Goal: Information Seeking & Learning: Learn about a topic

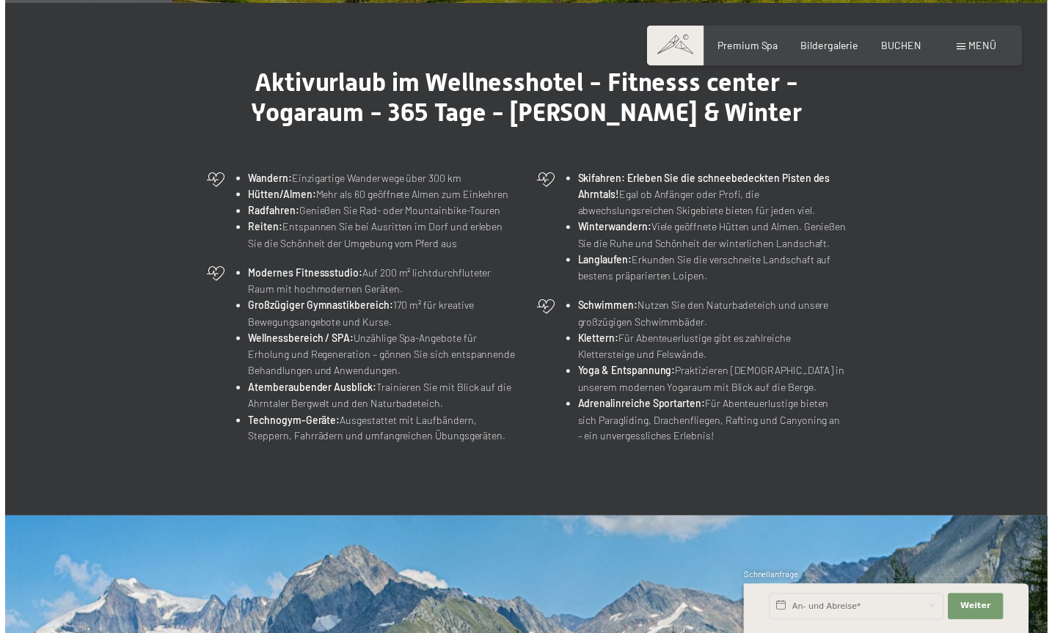
scroll to position [416, 0]
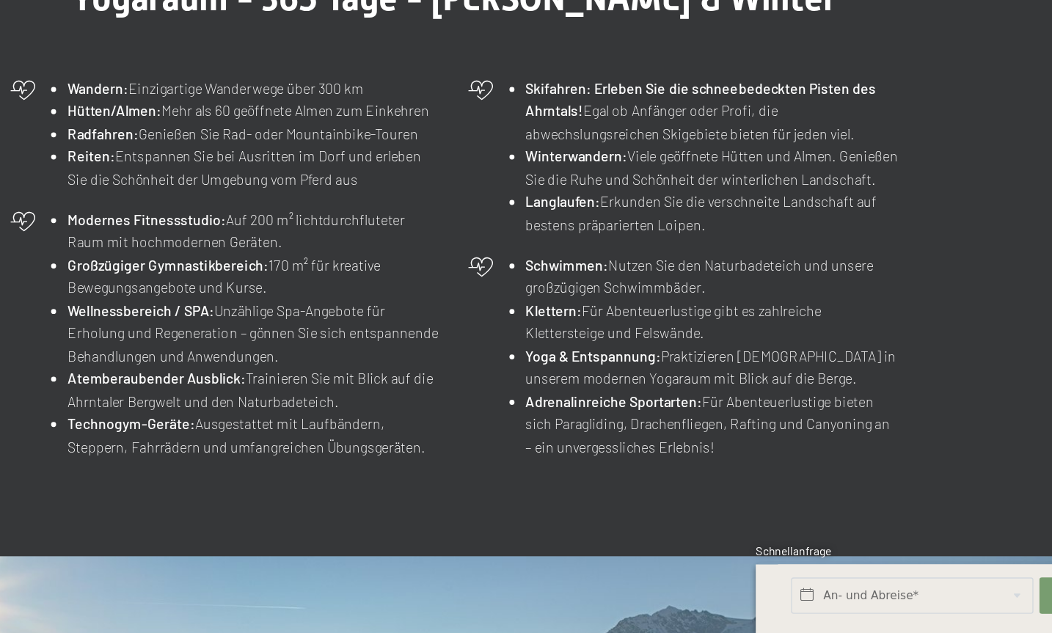
drag, startPoint x: 158, startPoint y: 81, endPoint x: 310, endPoint y: 84, distance: 152.7
click at [310, 246] on li "Hütten/Almen: Mehr als 60 geöffnete Almen zum Einkehren" at bounding box center [380, 254] width 271 height 17
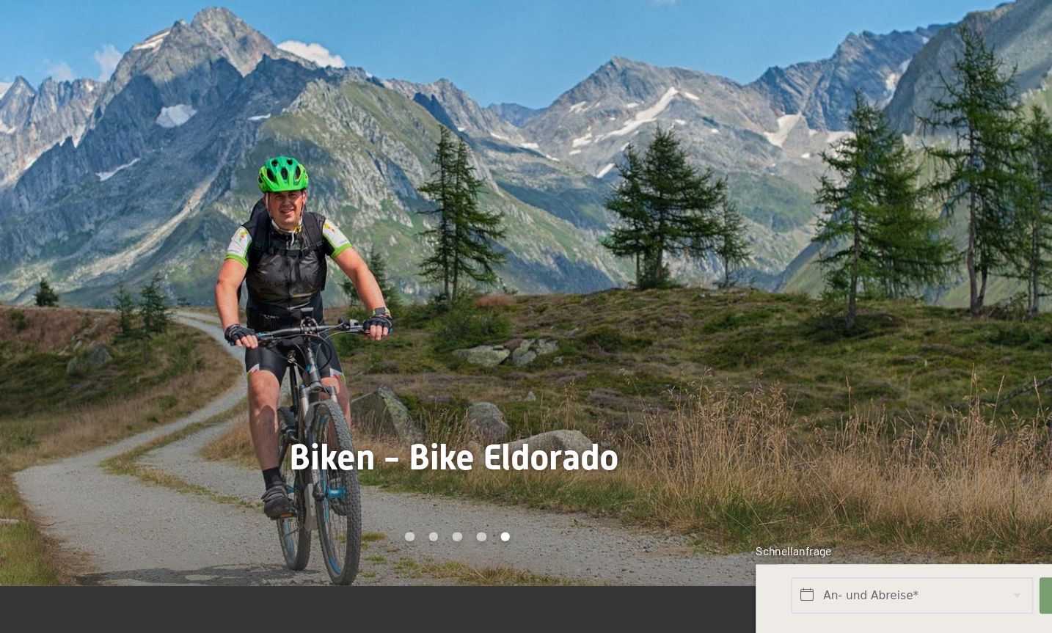
scroll to position [849, 0]
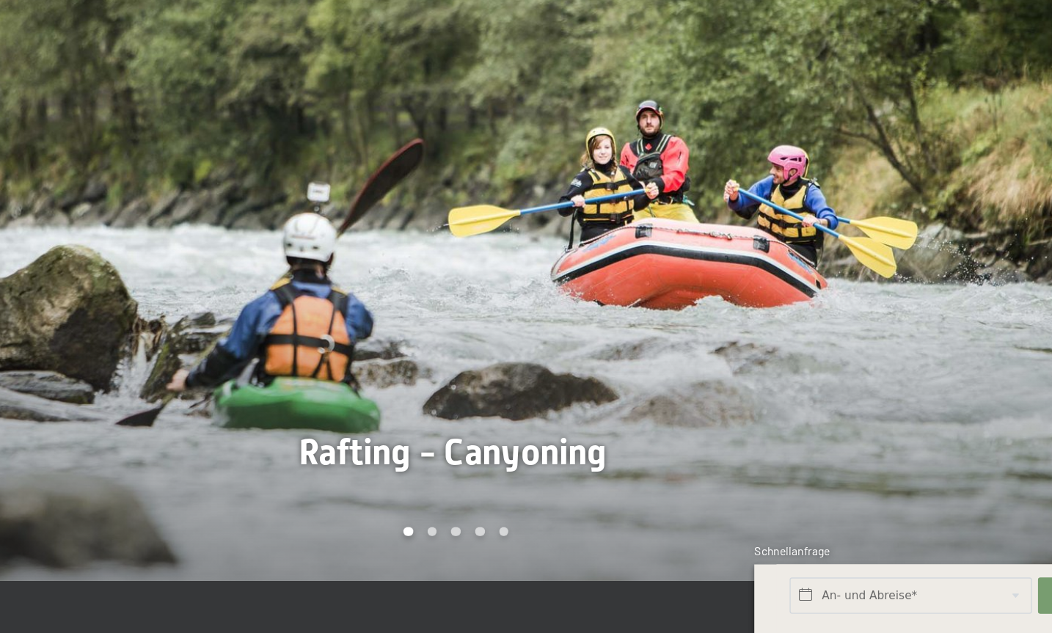
click at [528, 299] on div at bounding box center [789, 370] width 526 height 451
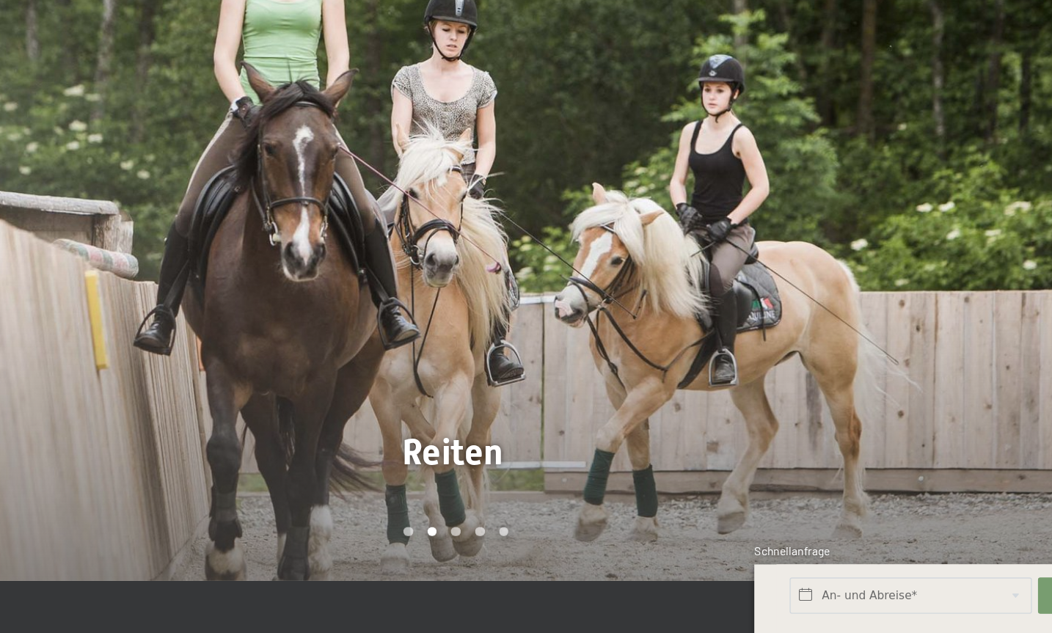
click at [528, 299] on div at bounding box center [789, 370] width 526 height 451
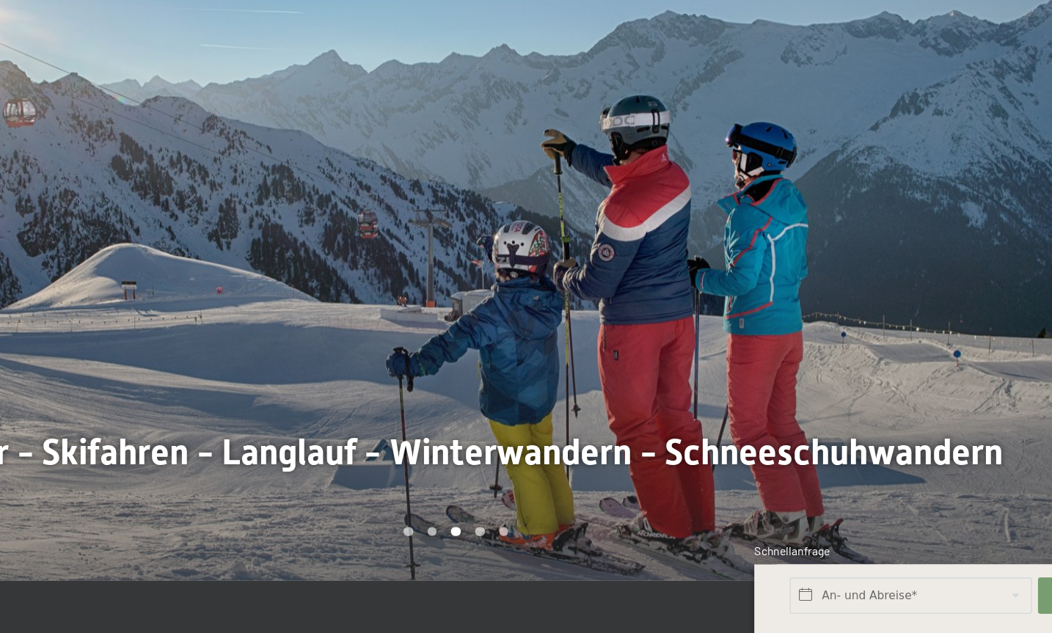
click at [528, 299] on div at bounding box center [789, 370] width 526 height 451
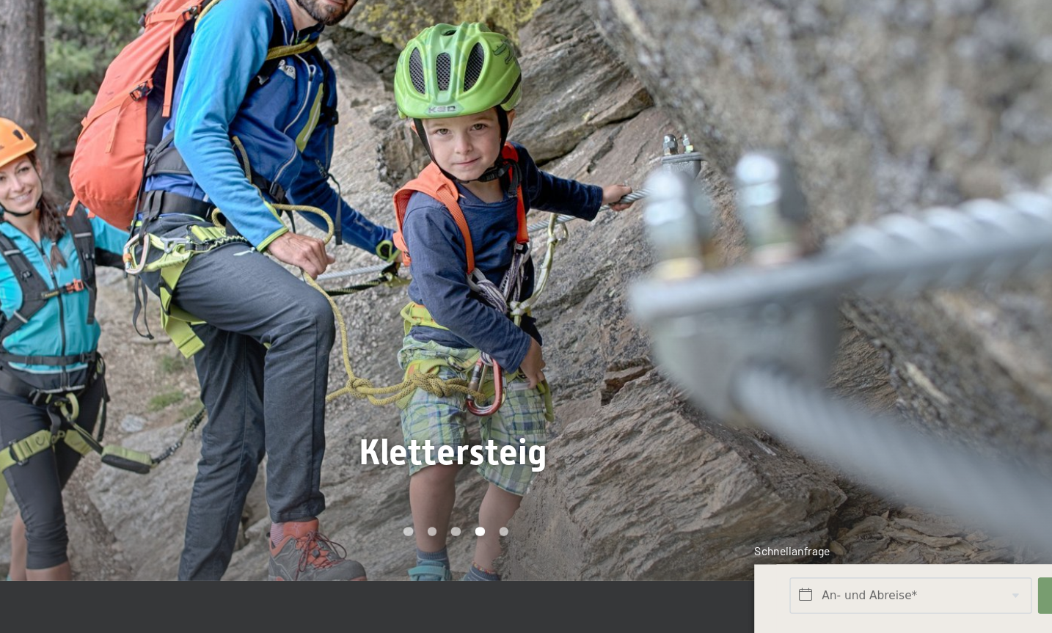
click at [528, 299] on div at bounding box center [789, 370] width 526 height 451
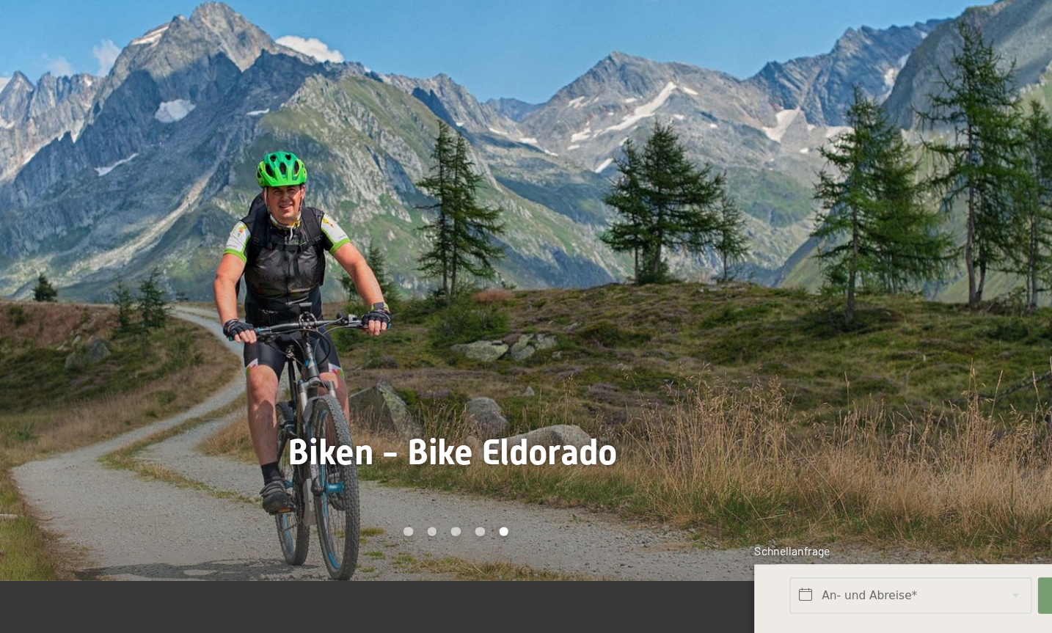
click at [528, 299] on div at bounding box center [789, 370] width 526 height 451
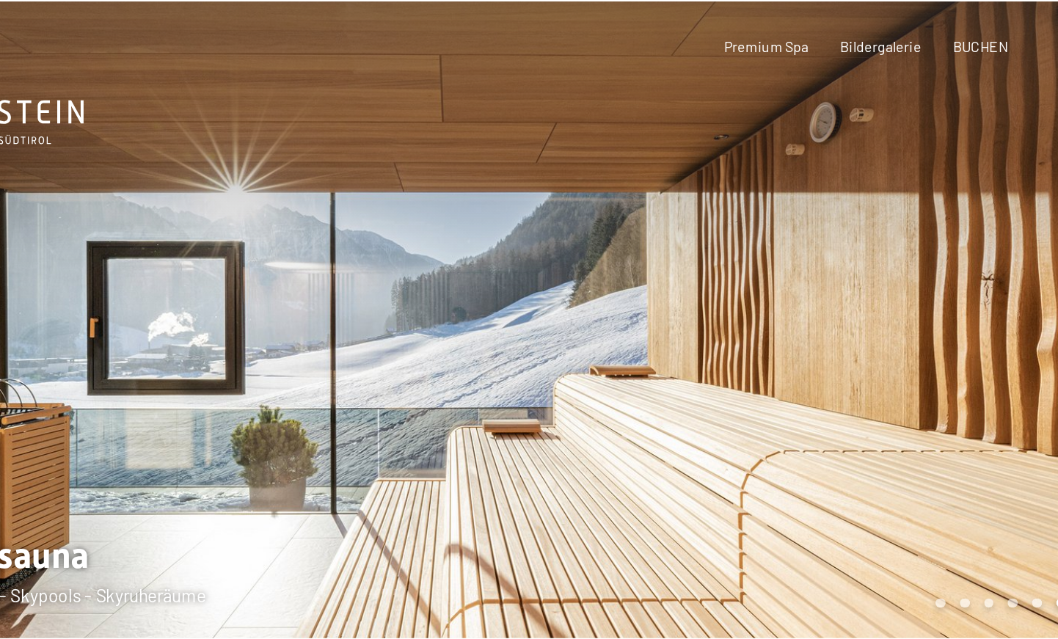
scroll to position [0, 0]
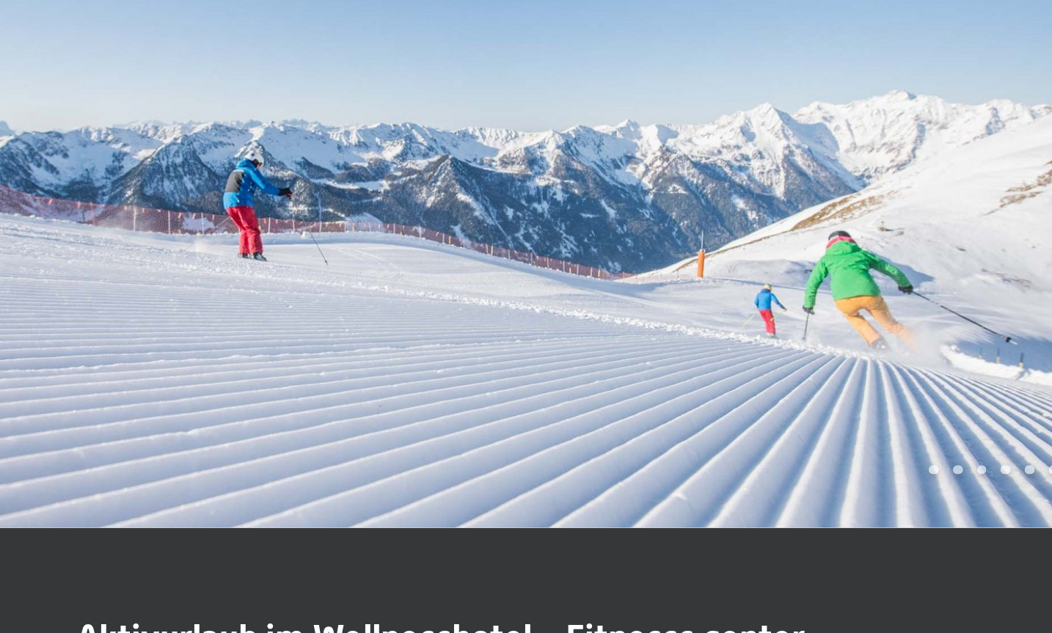
click at [547, 251] on div at bounding box center [789, 238] width 526 height 477
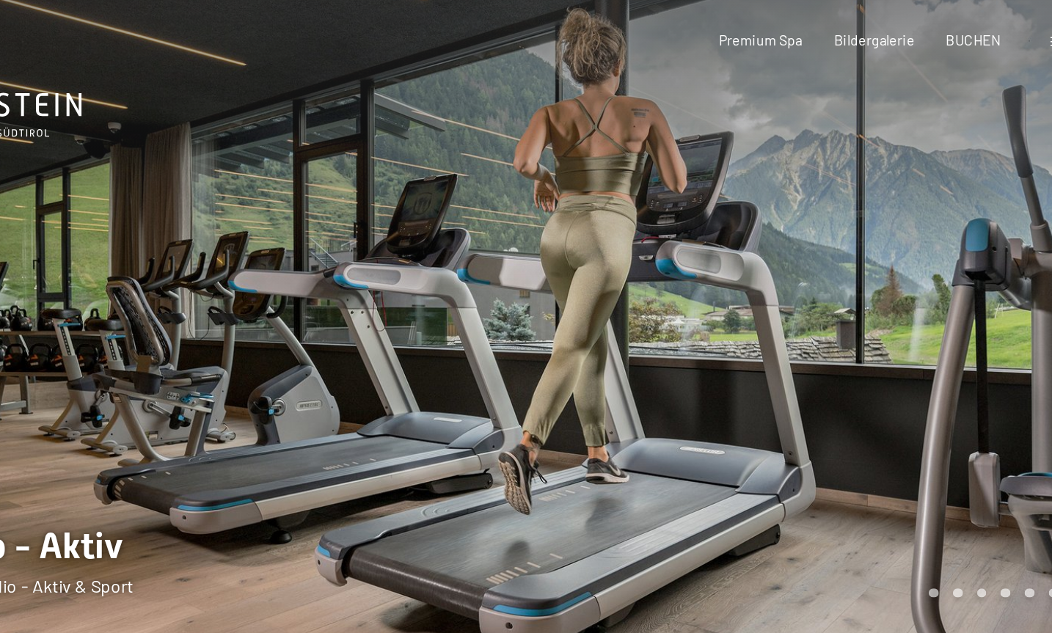
click at [640, 239] on div at bounding box center [789, 238] width 526 height 477
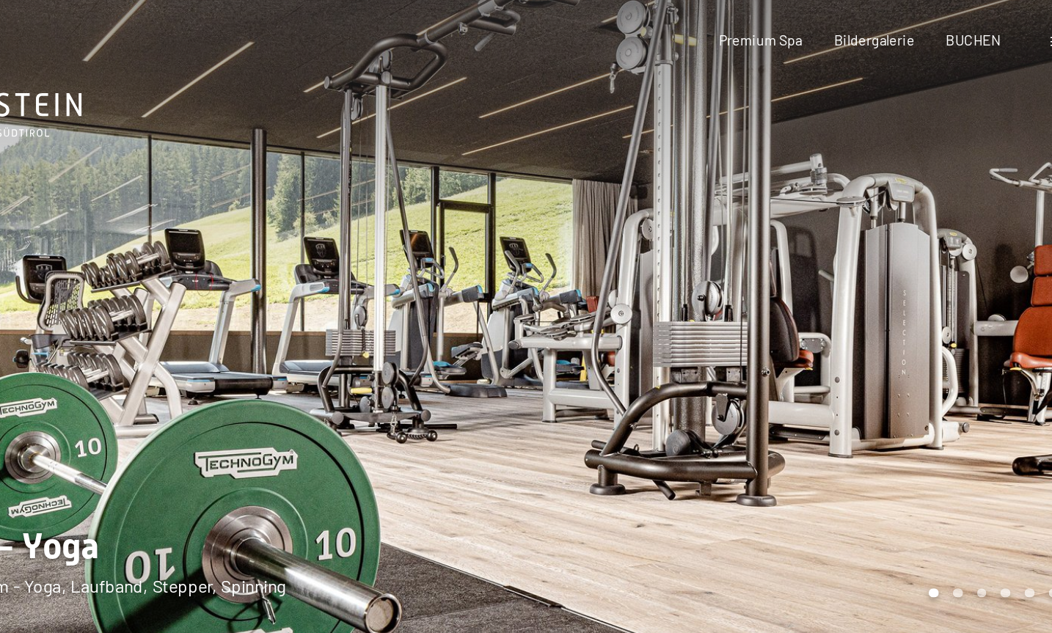
click at [640, 239] on div at bounding box center [789, 238] width 526 height 477
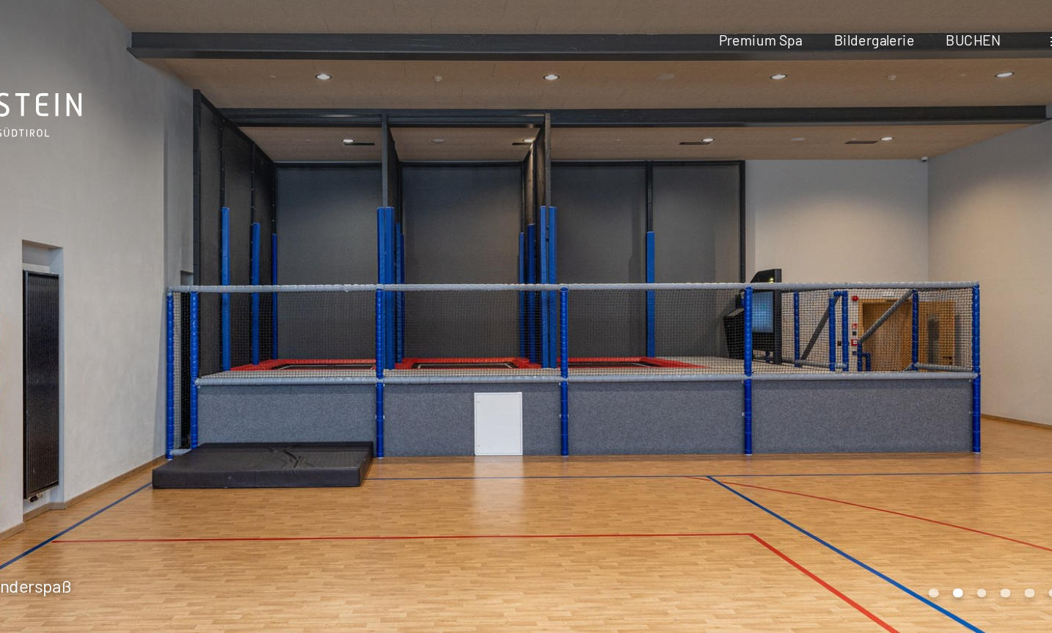
click at [639, 239] on div at bounding box center [789, 238] width 526 height 477
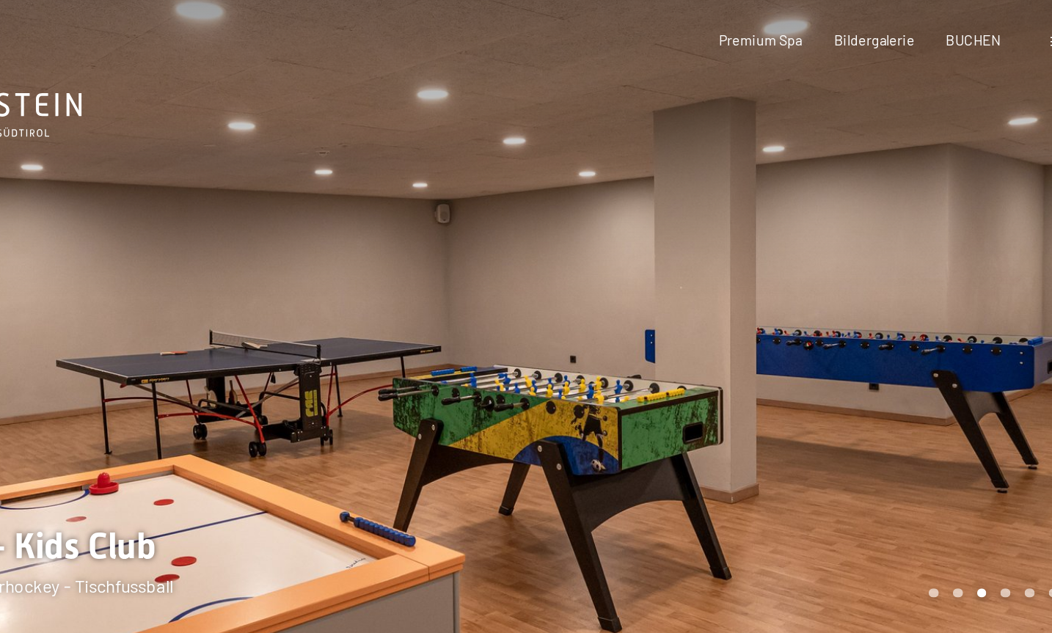
click at [639, 239] on div at bounding box center [789, 238] width 526 height 477
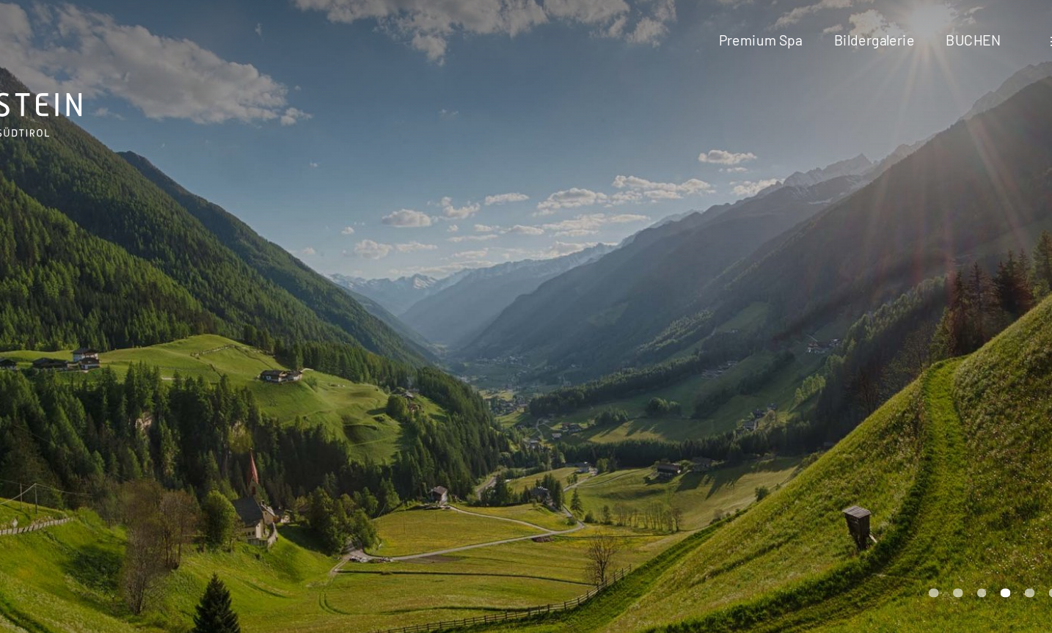
click at [639, 239] on div at bounding box center [789, 238] width 526 height 477
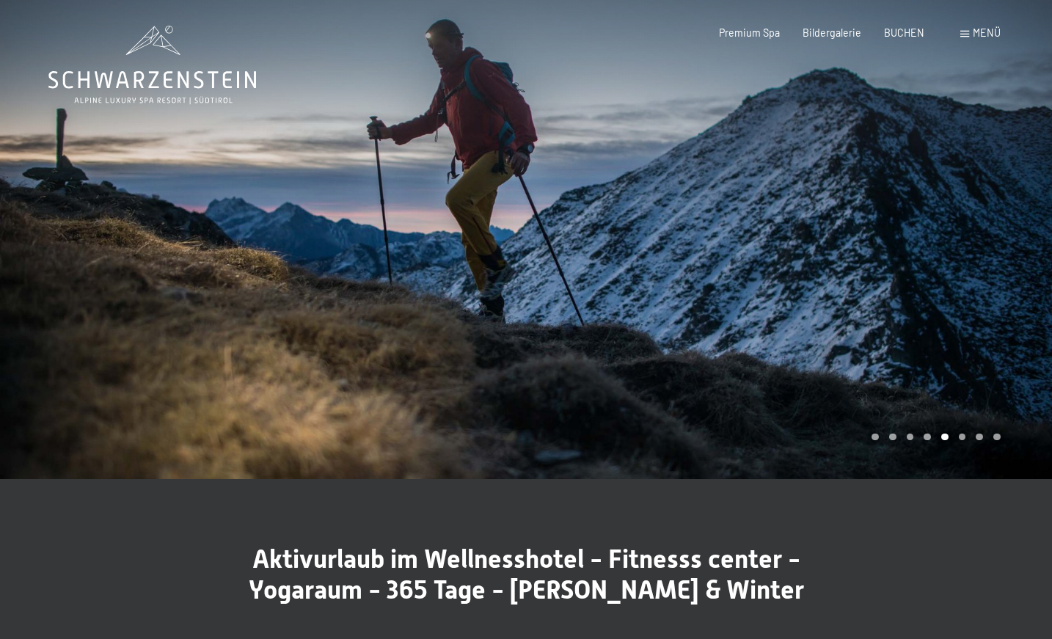
click at [971, 33] on div "Menü" at bounding box center [981, 33] width 40 height 15
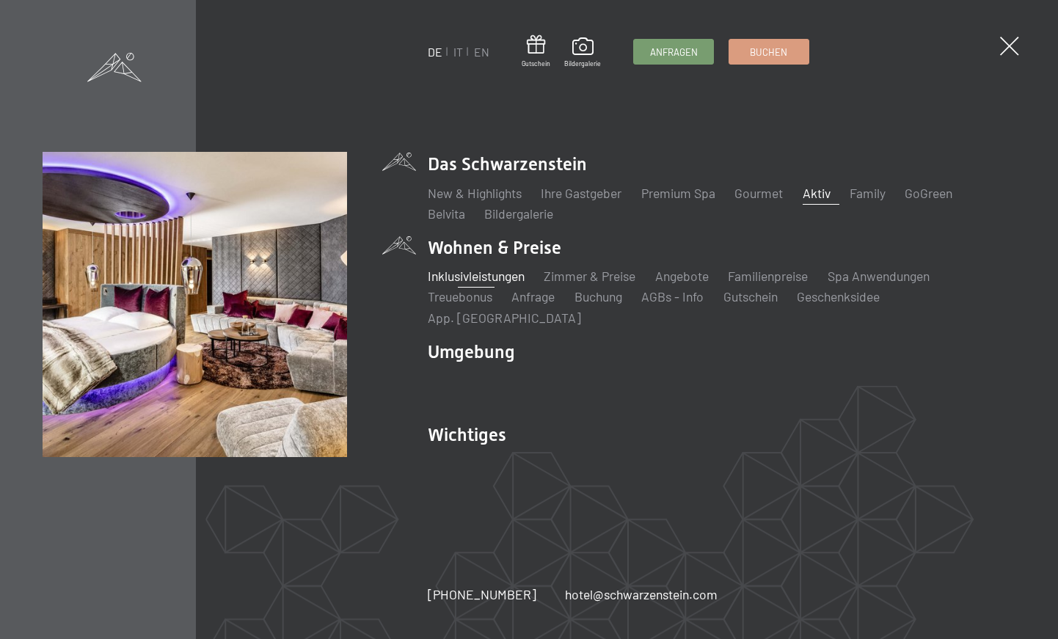
click at [500, 284] on link "Inklusivleistungen" at bounding box center [476, 276] width 97 height 16
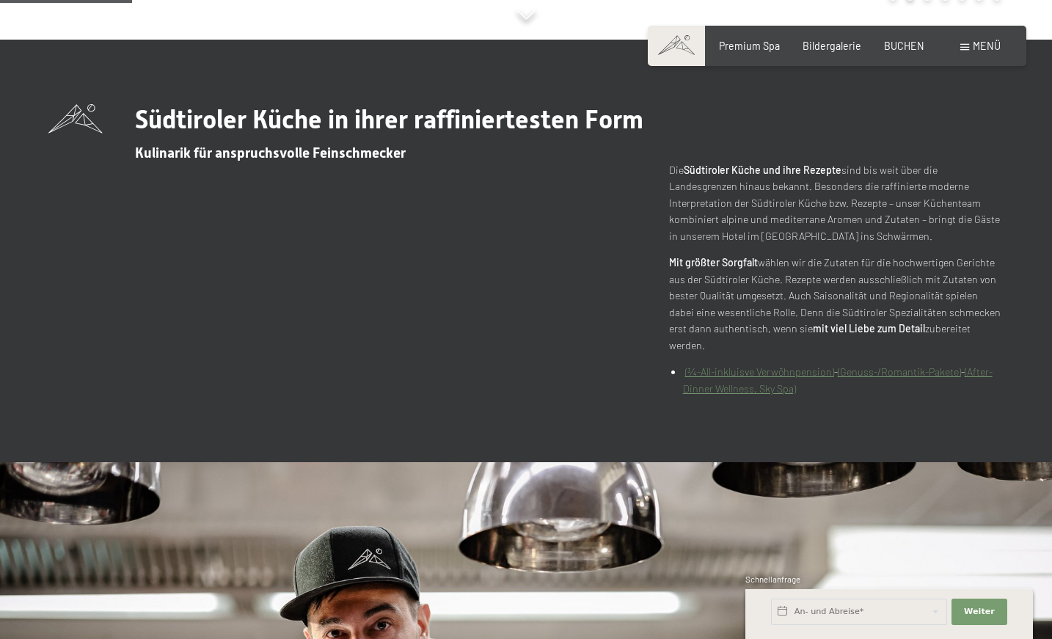
scroll to position [600, 0]
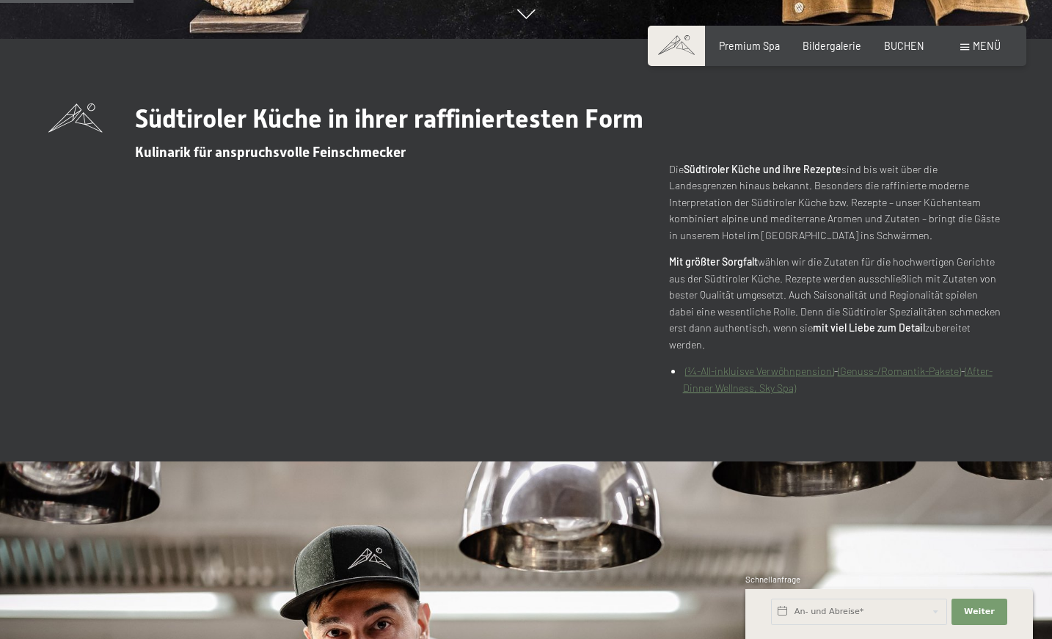
click at [776, 365] on link "(¾-All-inkluisve Verwöhnpension)" at bounding box center [759, 371] width 149 height 12
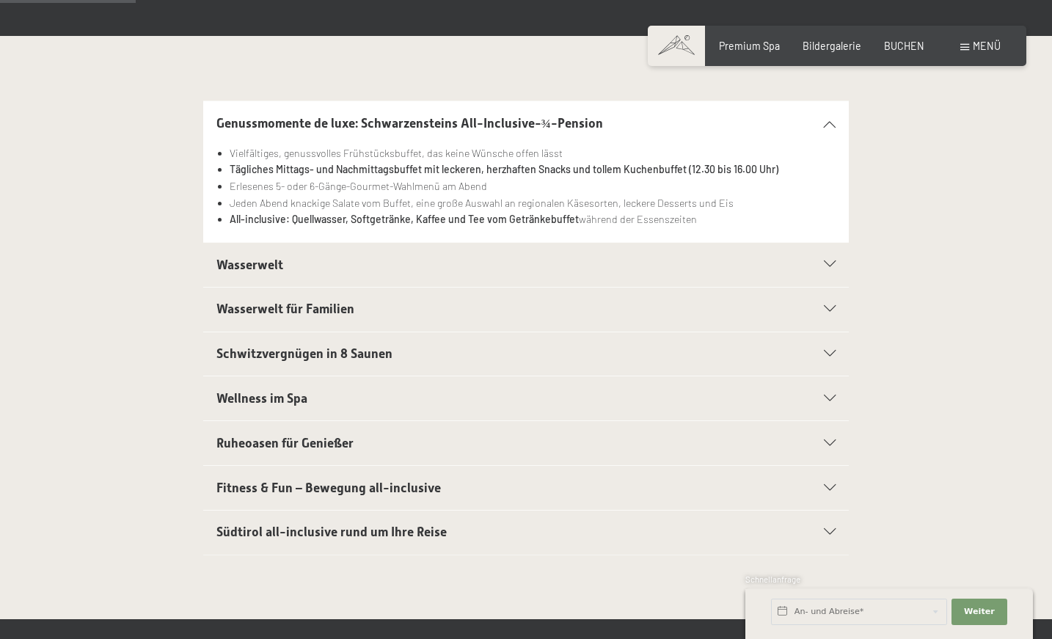
scroll to position [305, 0]
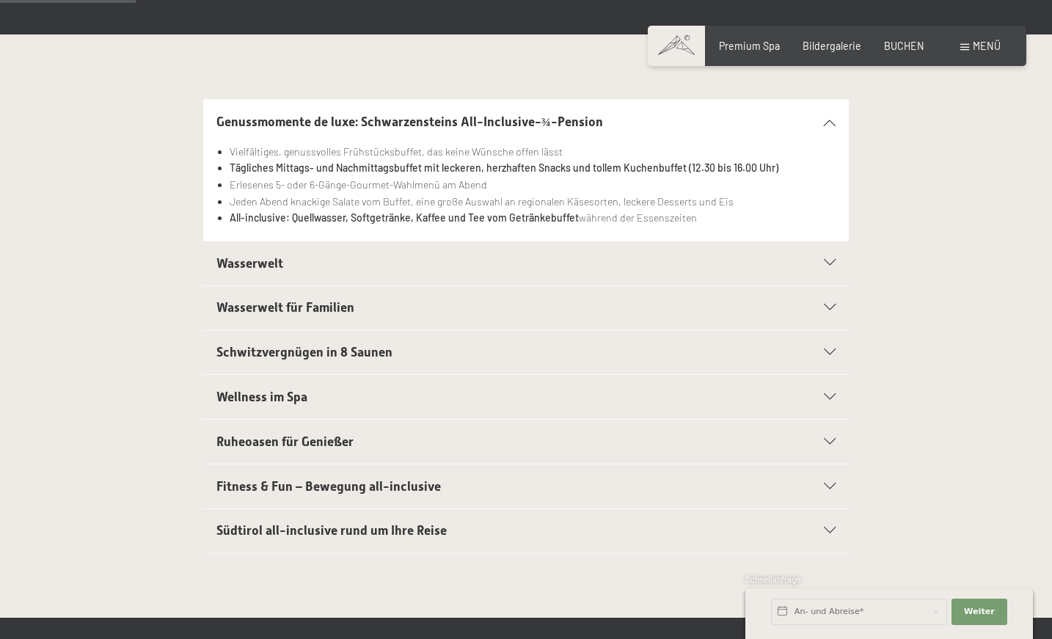
click at [782, 346] on div "Schwitzvergnügen in 8 Saunen" at bounding box center [526, 353] width 620 height 44
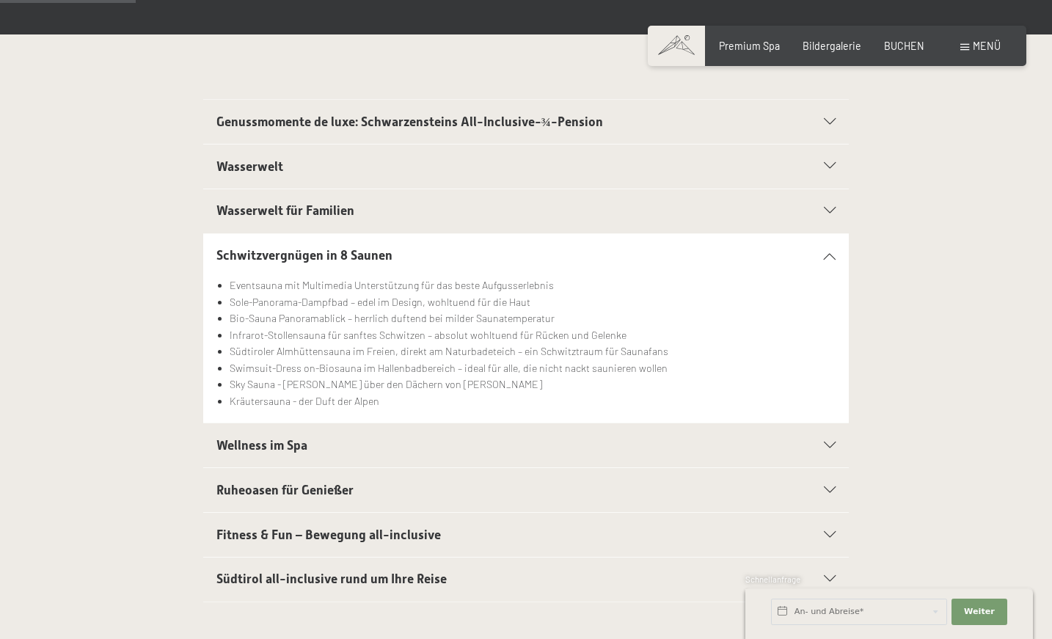
click at [734, 451] on h2 "Wellness im Spa" at bounding box center [495, 446] width 558 height 18
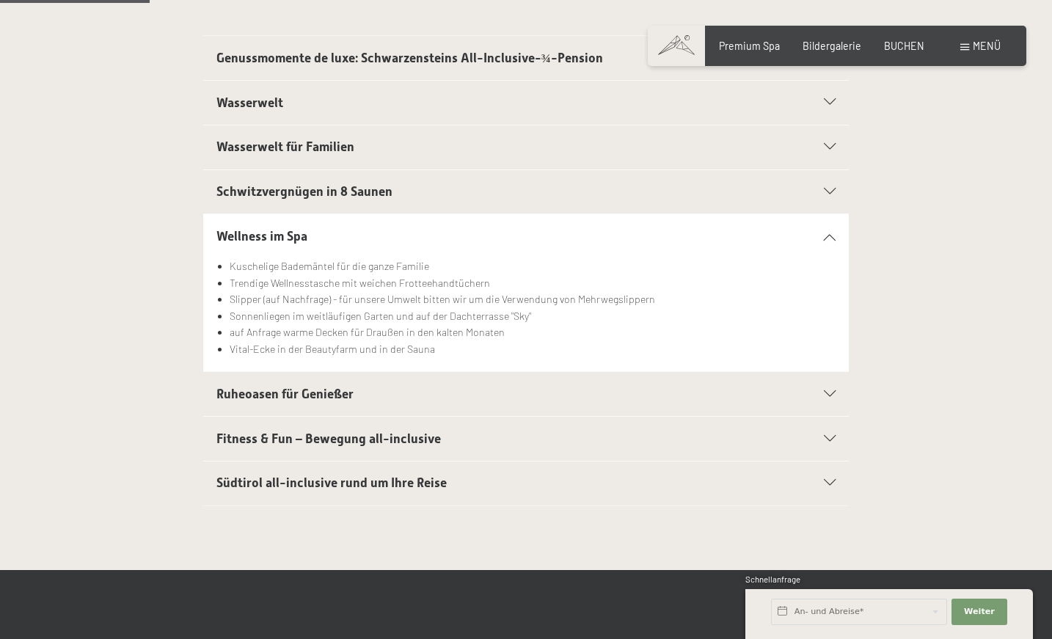
scroll to position [381, 0]
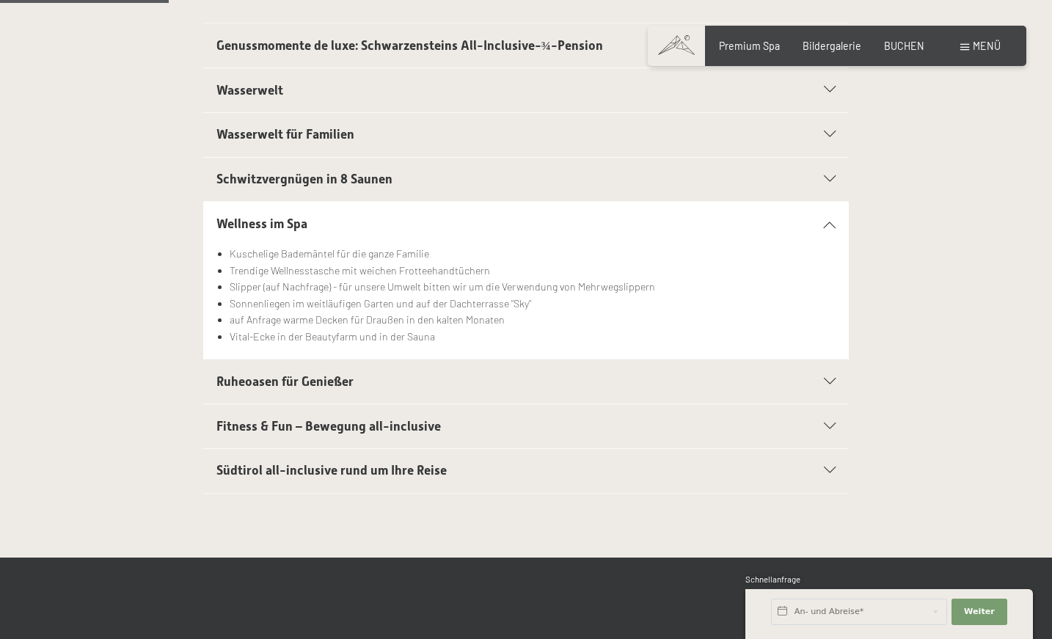
click at [791, 430] on div "Fitness & Fun – Bewegung all-inclusive" at bounding box center [526, 426] width 620 height 44
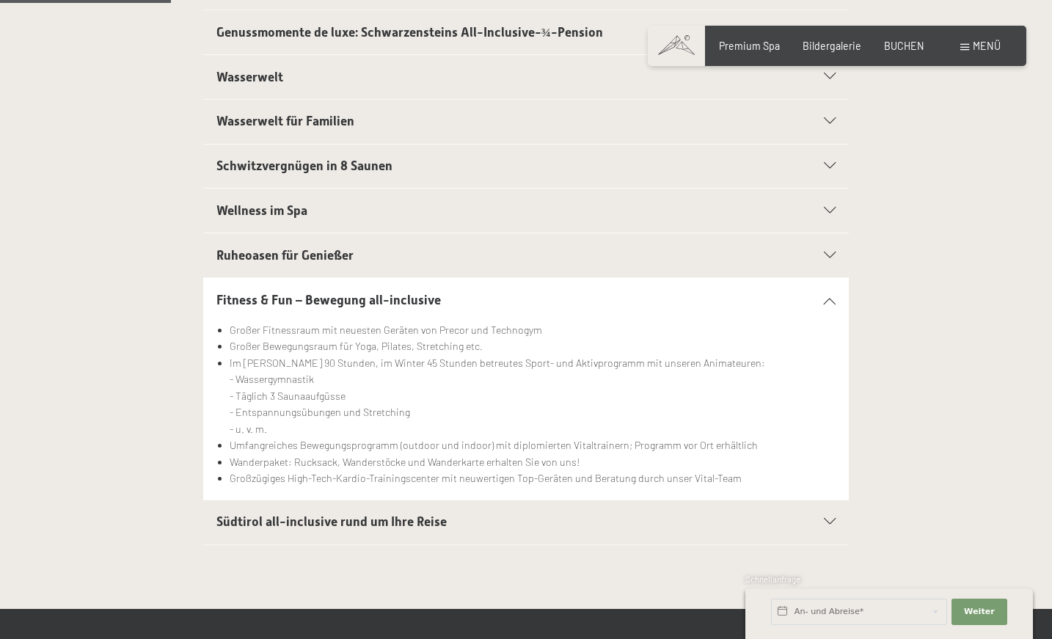
scroll to position [396, 0]
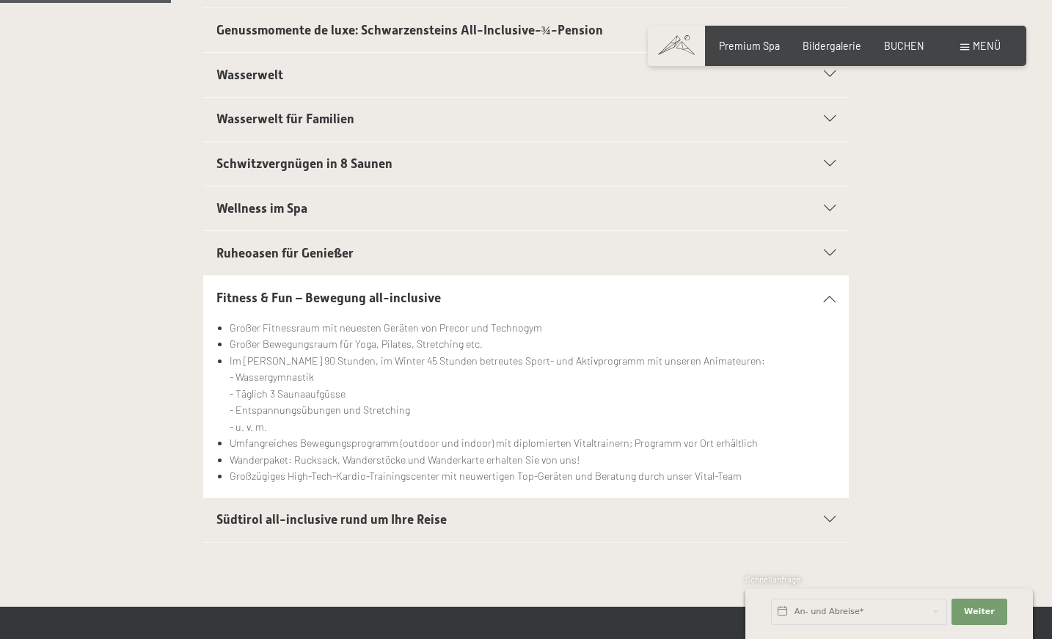
click at [745, 520] on h2 "Südtirol all-inclusive rund um Ihre Reise" at bounding box center [495, 520] width 558 height 18
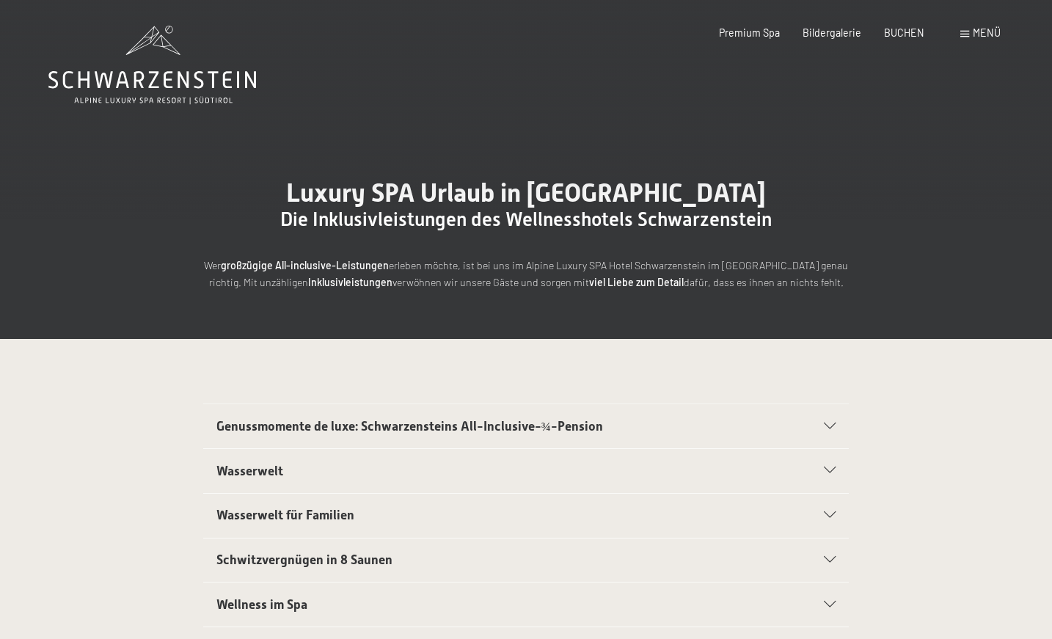
scroll to position [0, 0]
click at [776, 31] on span "Premium Spa" at bounding box center [749, 30] width 61 height 12
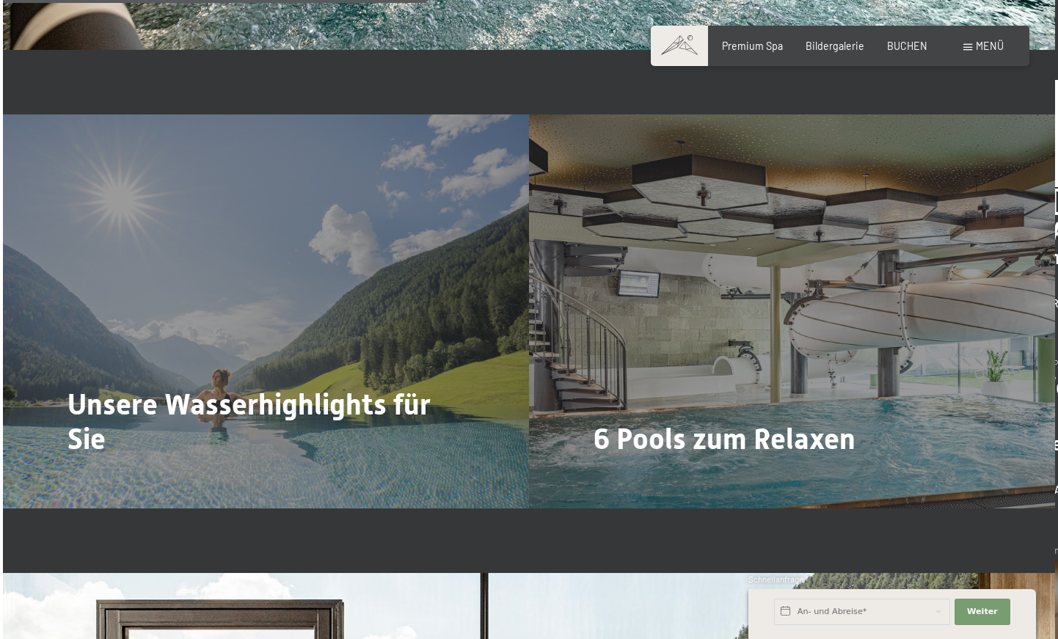
scroll to position [3080, 0]
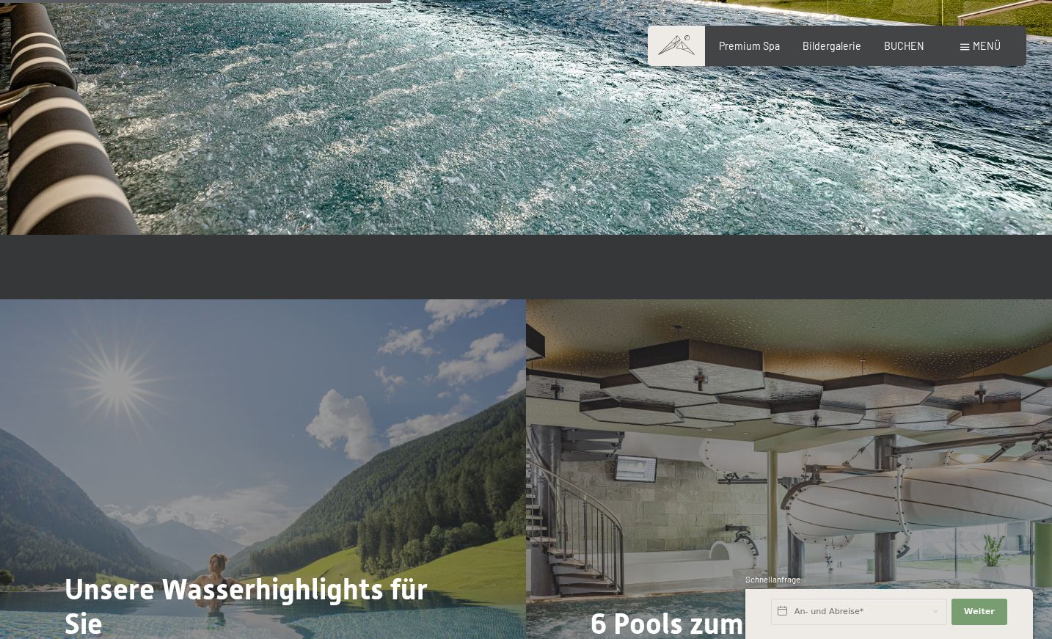
click at [989, 43] on span "Menü" at bounding box center [987, 46] width 28 height 12
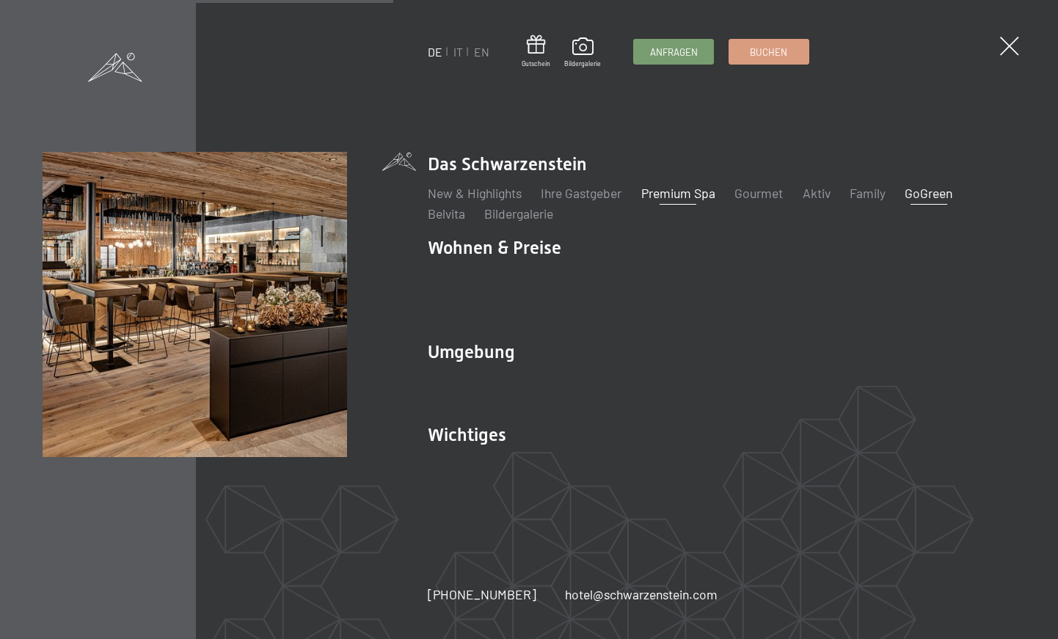
click at [934, 201] on link "GoGreen" at bounding box center [929, 193] width 48 height 16
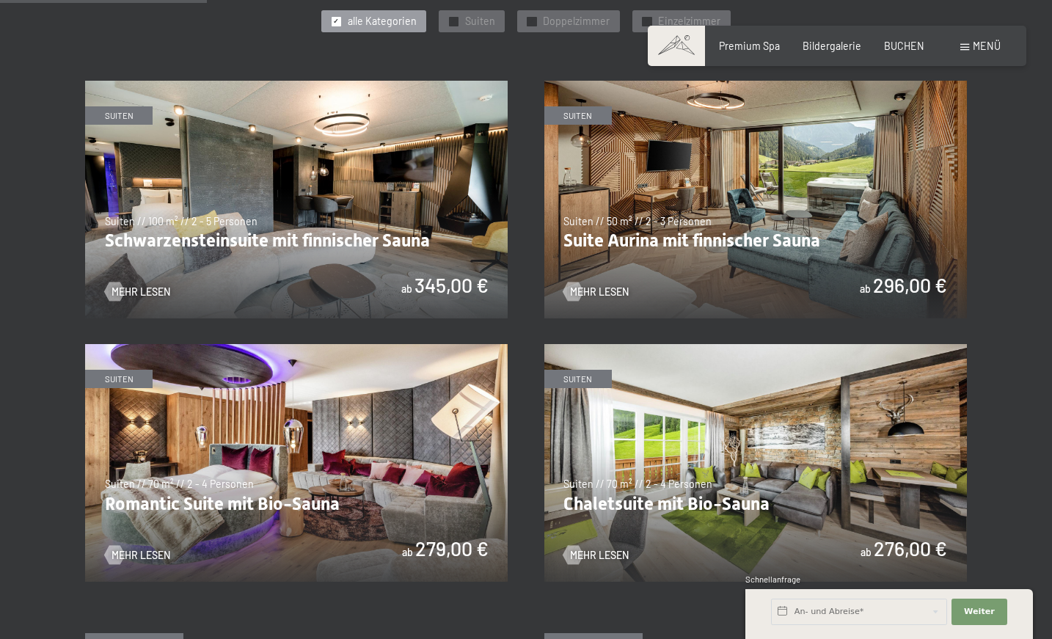
scroll to position [784, 0]
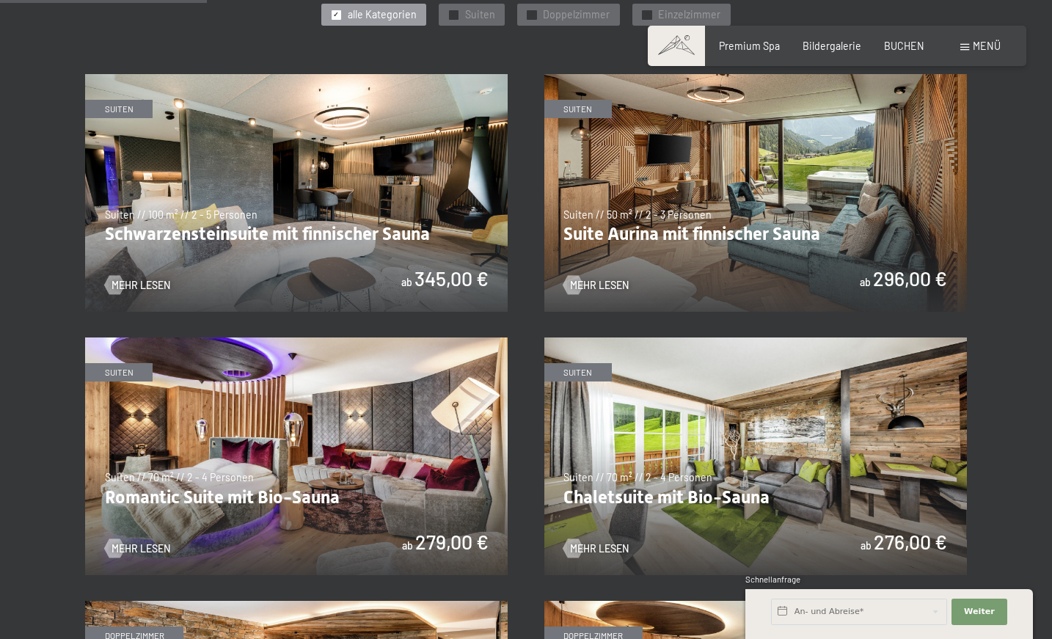
click at [878, 184] on img at bounding box center [756, 193] width 423 height 238
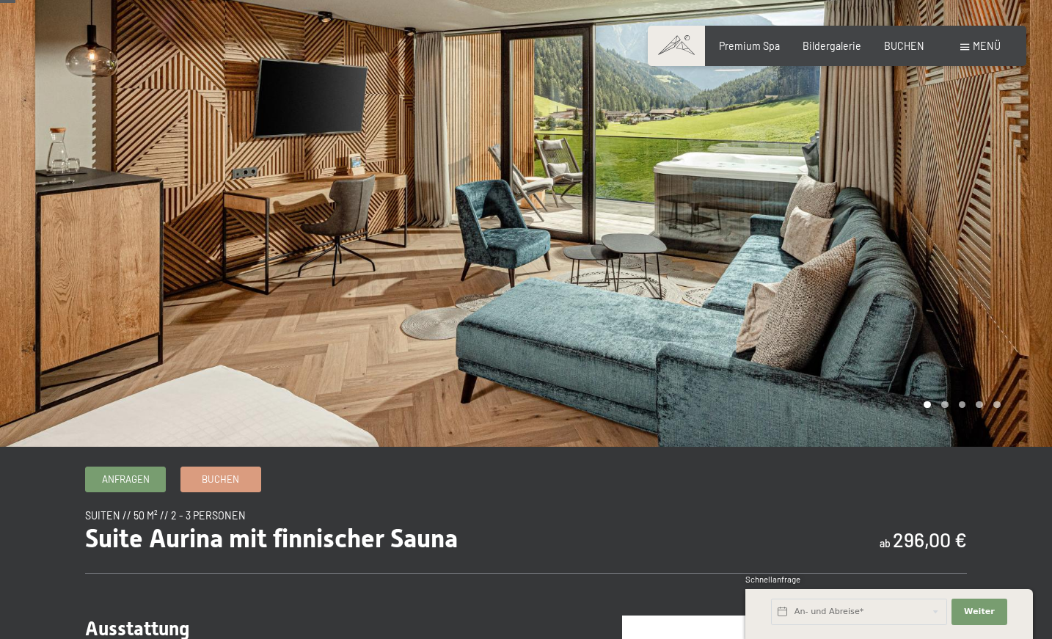
scroll to position [18, 0]
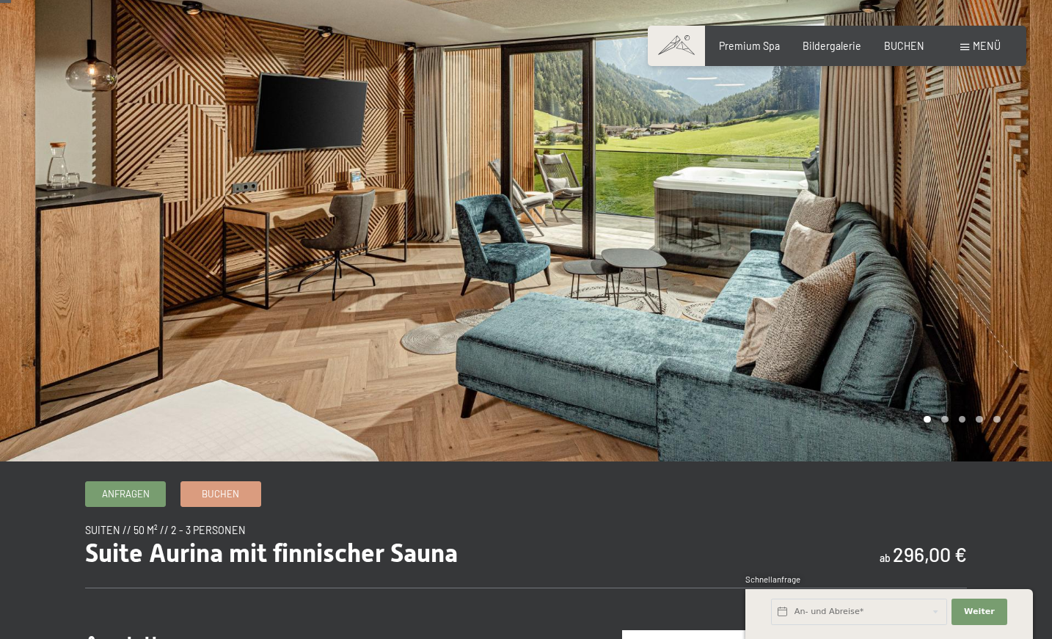
click at [943, 349] on div at bounding box center [789, 221] width 526 height 479
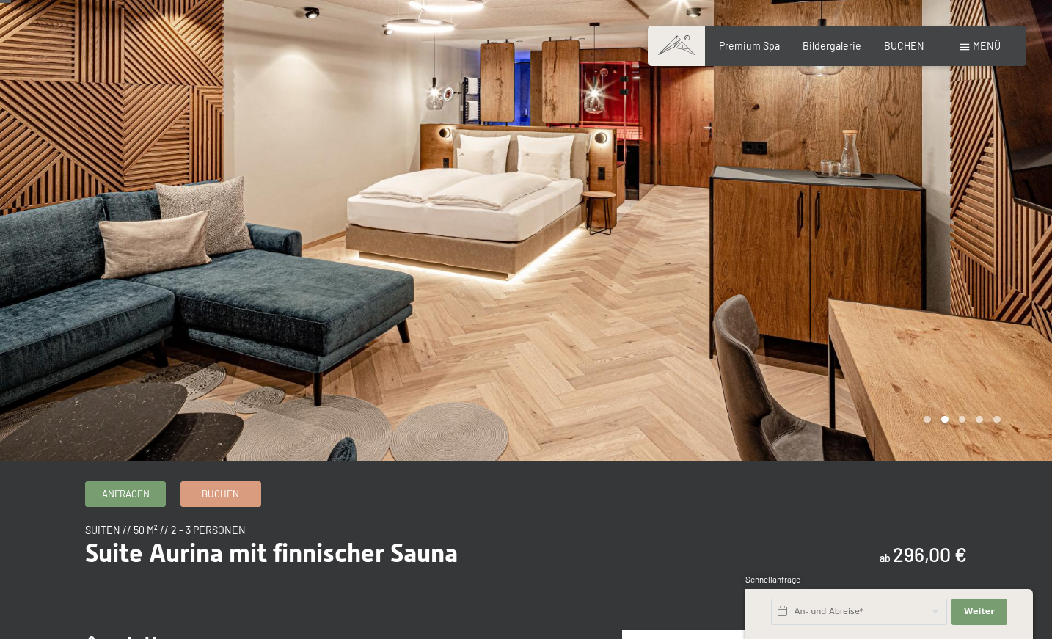
click at [950, 314] on div at bounding box center [789, 221] width 526 height 479
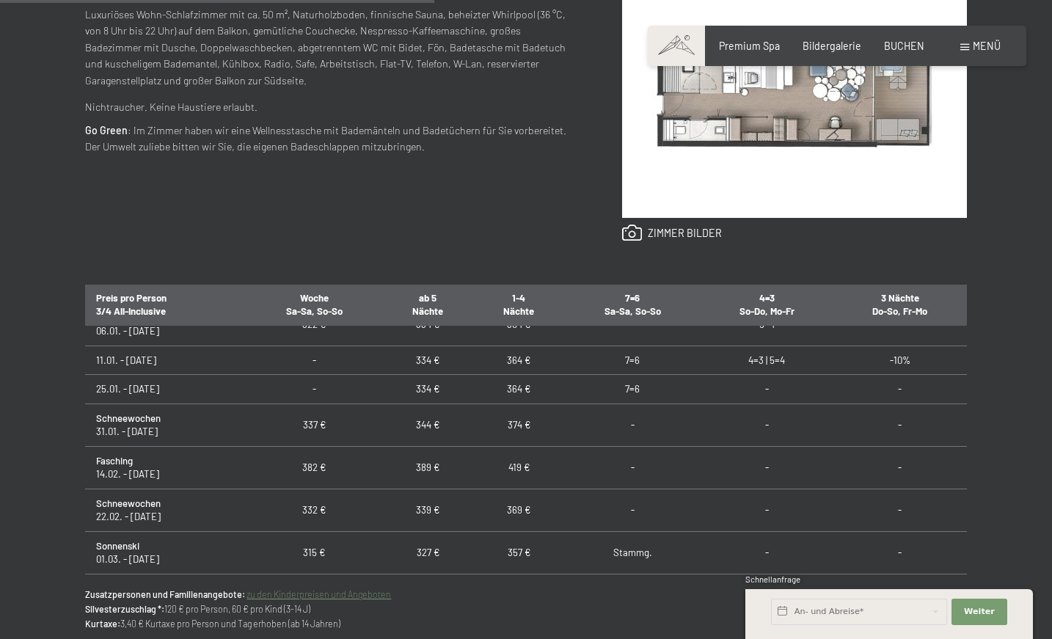
scroll to position [402, 0]
